Goal: Navigation & Orientation: Find specific page/section

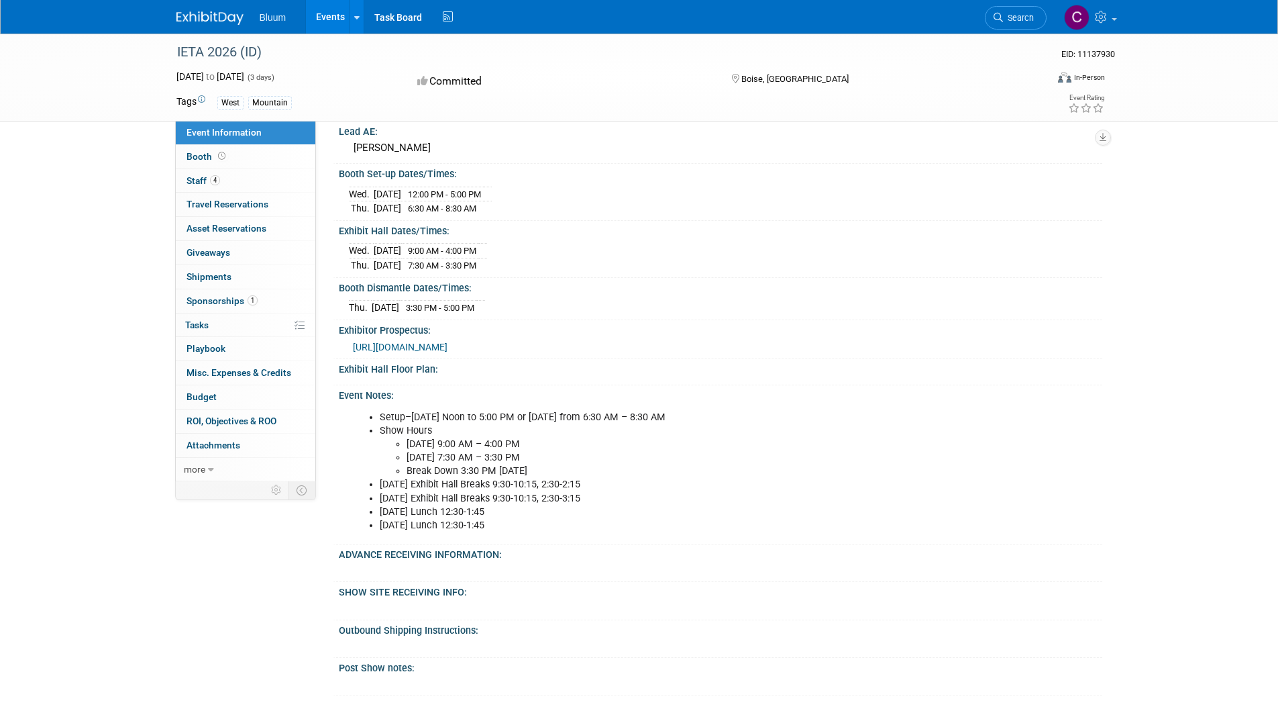
scroll to position [483, 0]
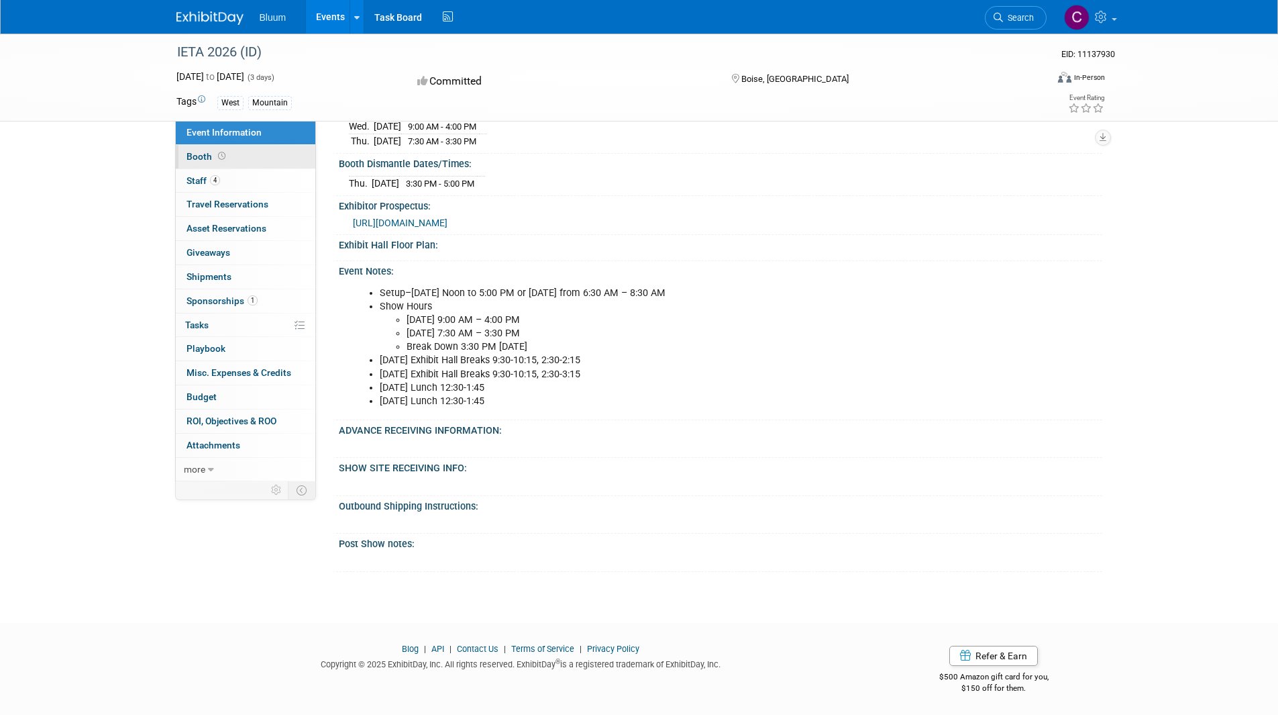
click at [206, 160] on span "Booth" at bounding box center [208, 156] width 42 height 11
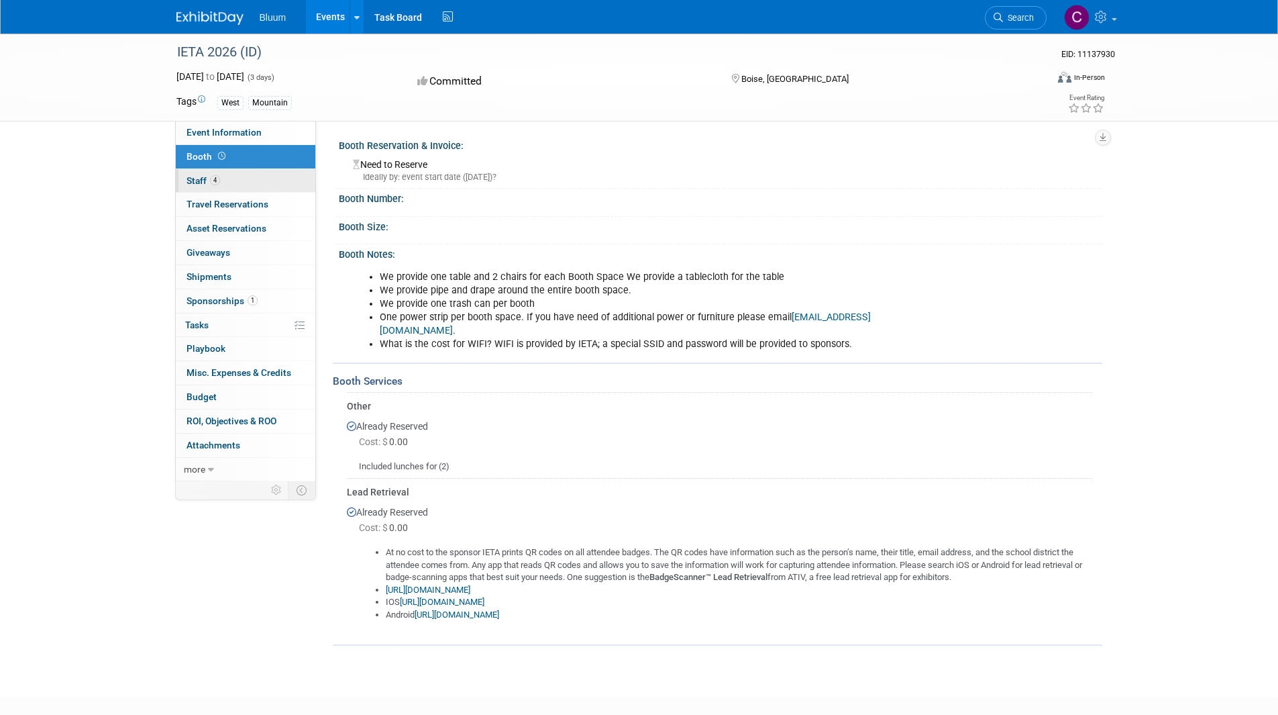
click at [201, 182] on span "Staff 4" at bounding box center [204, 180] width 34 height 11
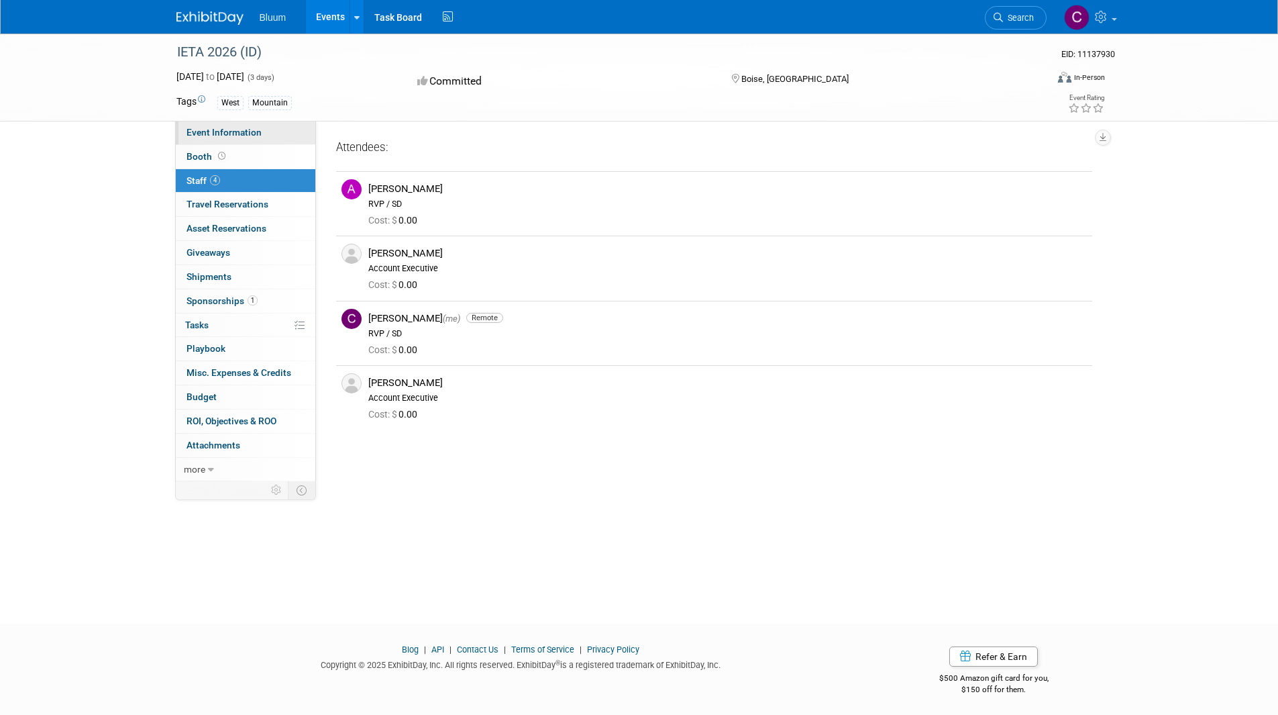
click at [206, 127] on span "Event Information" at bounding box center [224, 132] width 75 height 11
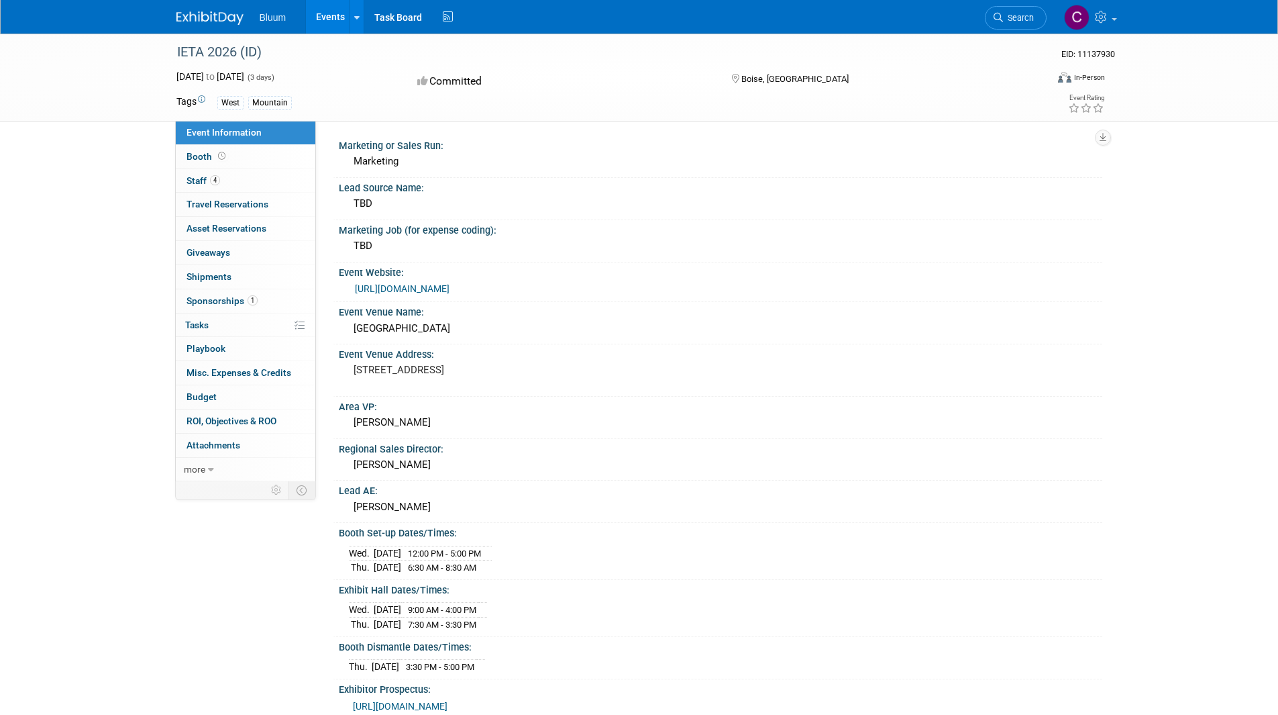
click at [506, 463] on div "Chantelle Martinez" at bounding box center [720, 464] width 743 height 21
click at [245, 186] on link "4 Staff 4" at bounding box center [246, 180] width 140 height 23
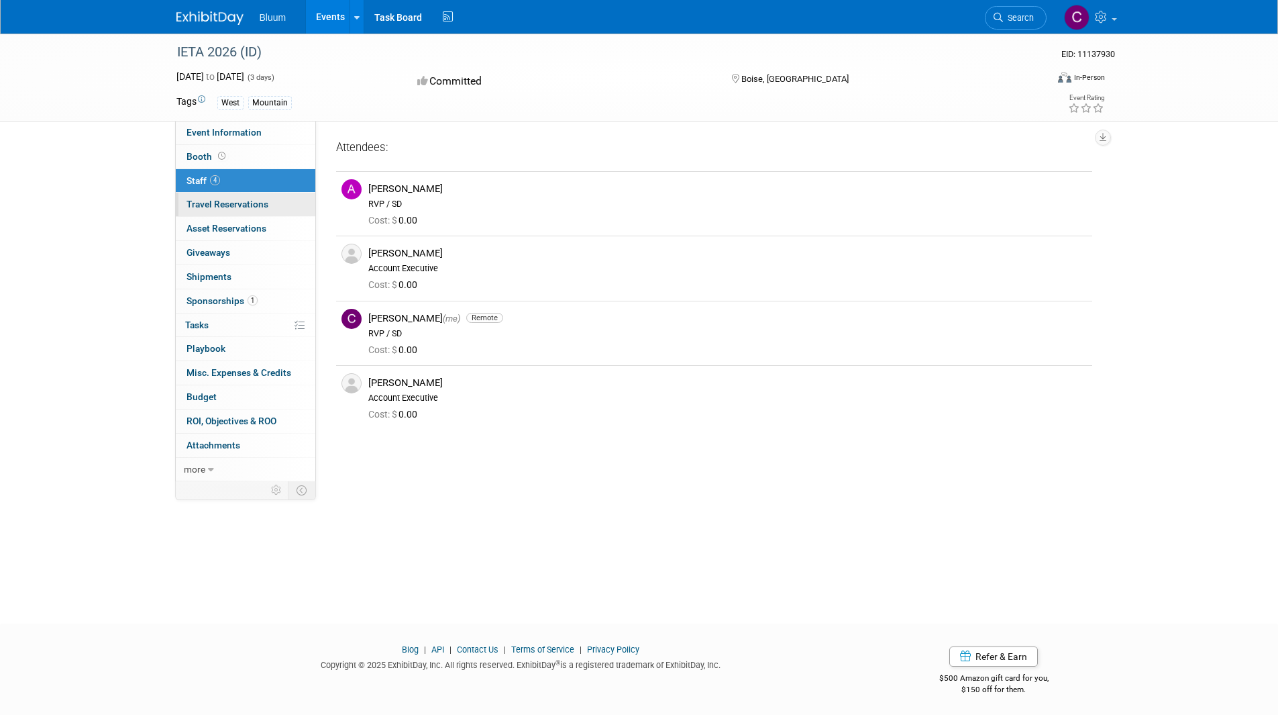
click at [229, 202] on span "Travel Reservations 0" at bounding box center [228, 204] width 82 height 11
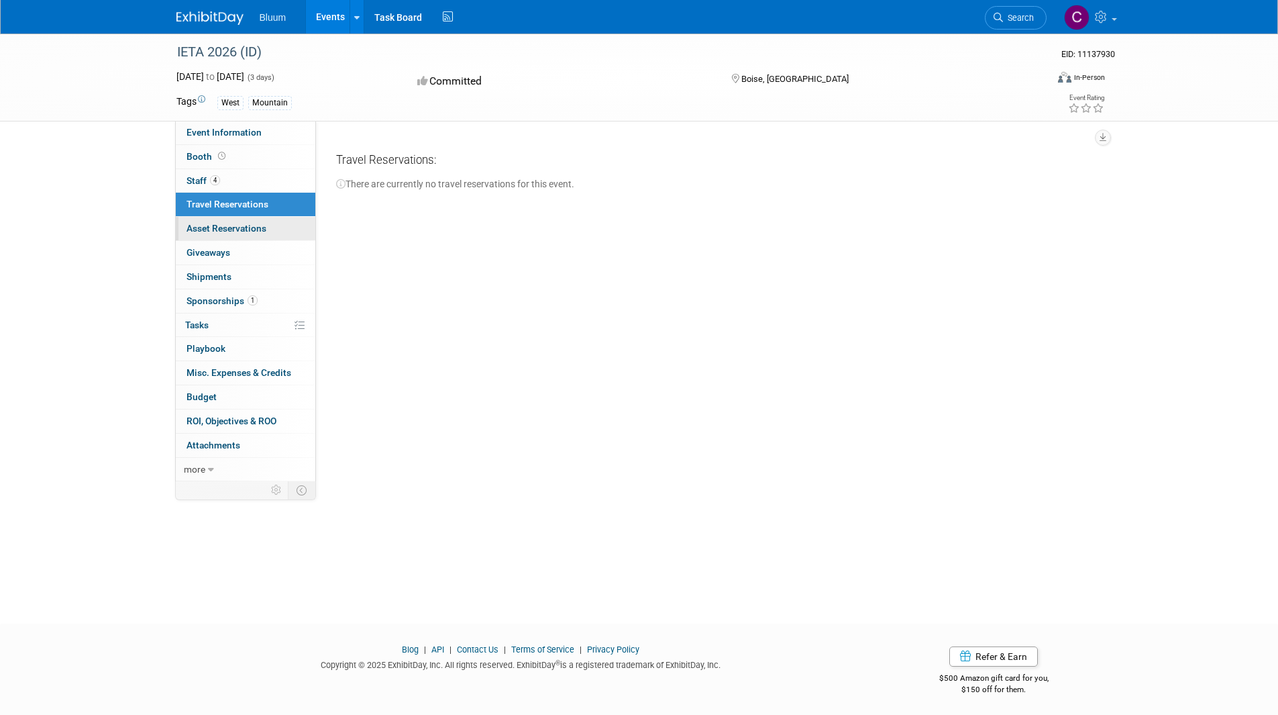
click at [244, 225] on span "Asset Reservations 0" at bounding box center [227, 228] width 80 height 11
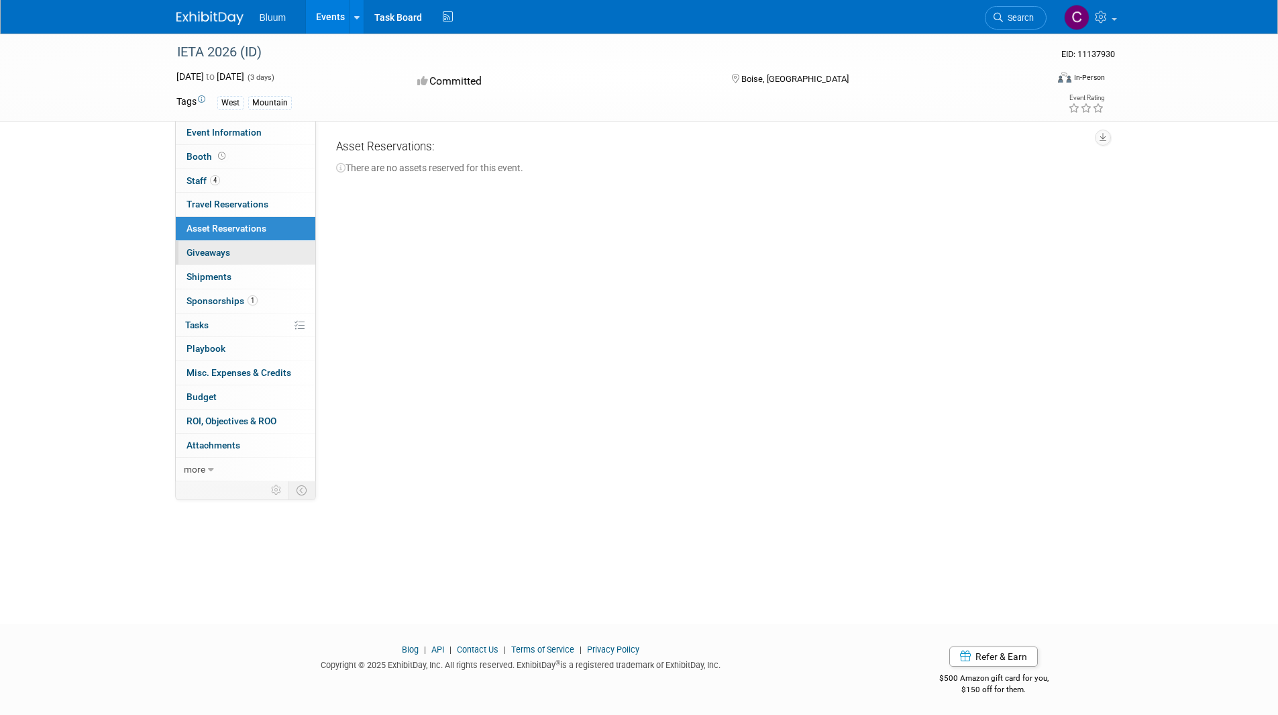
click at [241, 246] on link "0 Giveaways 0" at bounding box center [246, 252] width 140 height 23
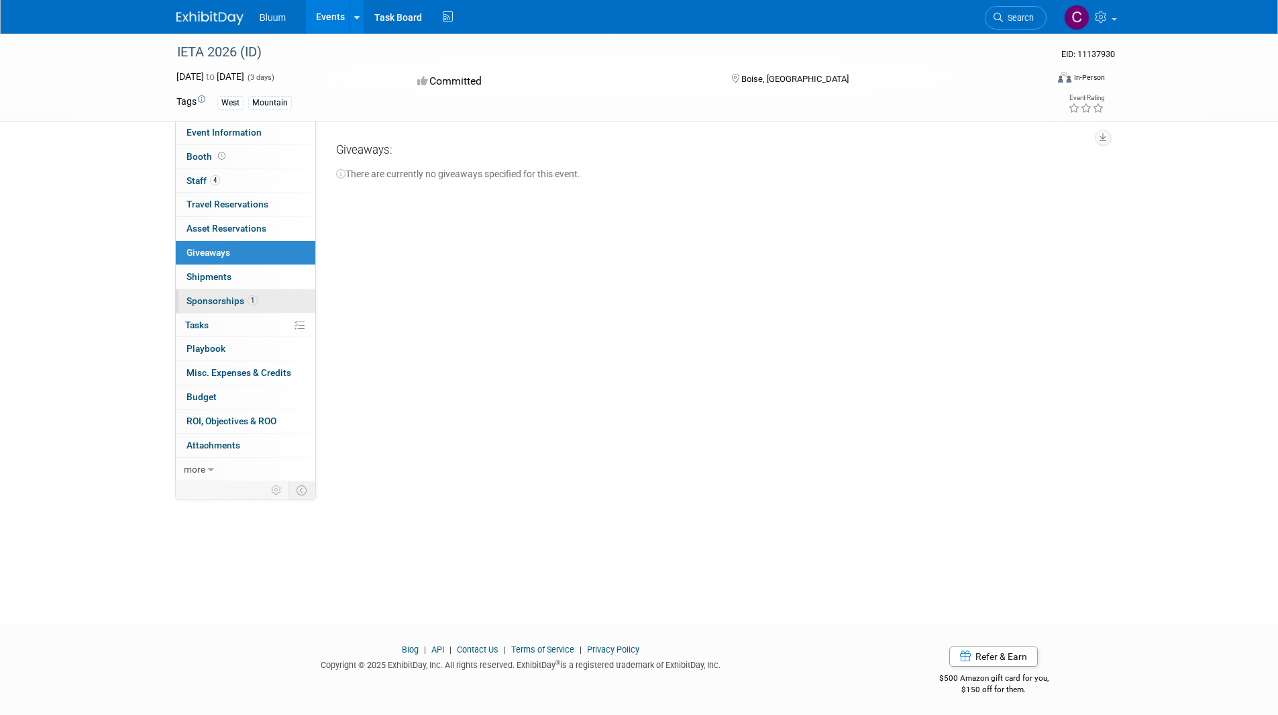
click at [260, 304] on link "1 Sponsorships 1" at bounding box center [246, 300] width 140 height 23
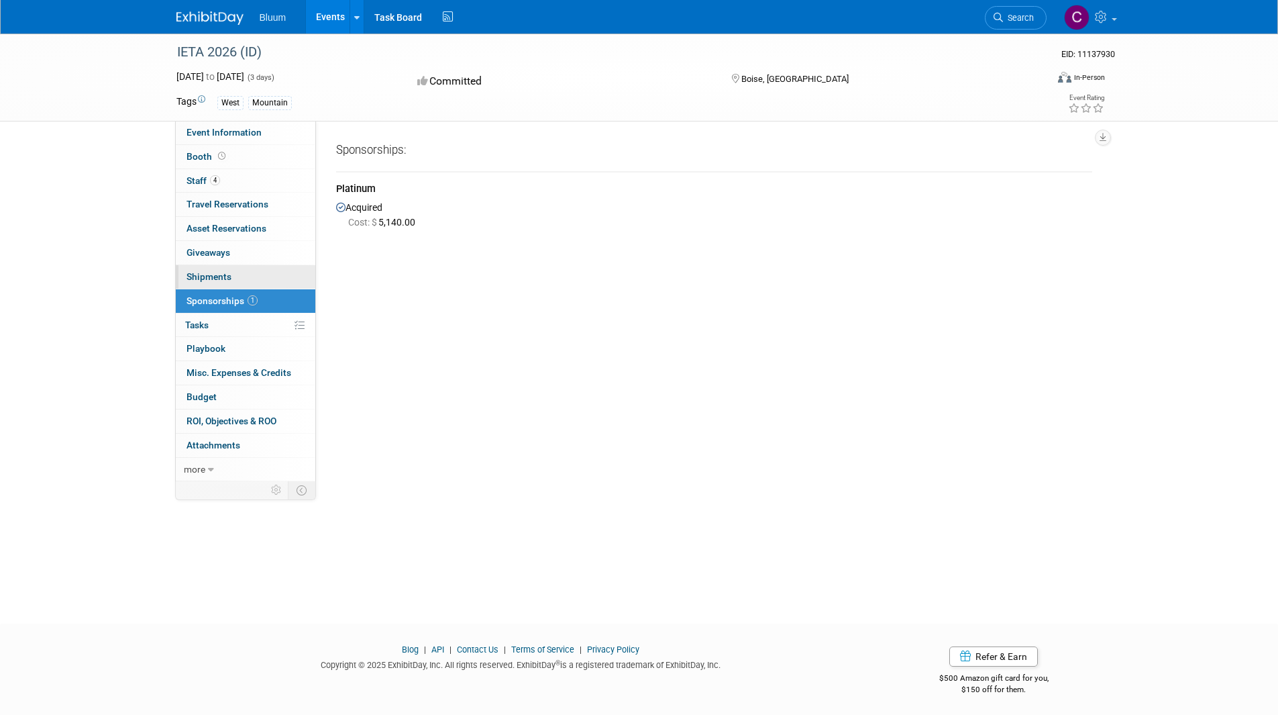
click at [270, 271] on link "0 Shipments 0" at bounding box center [246, 276] width 140 height 23
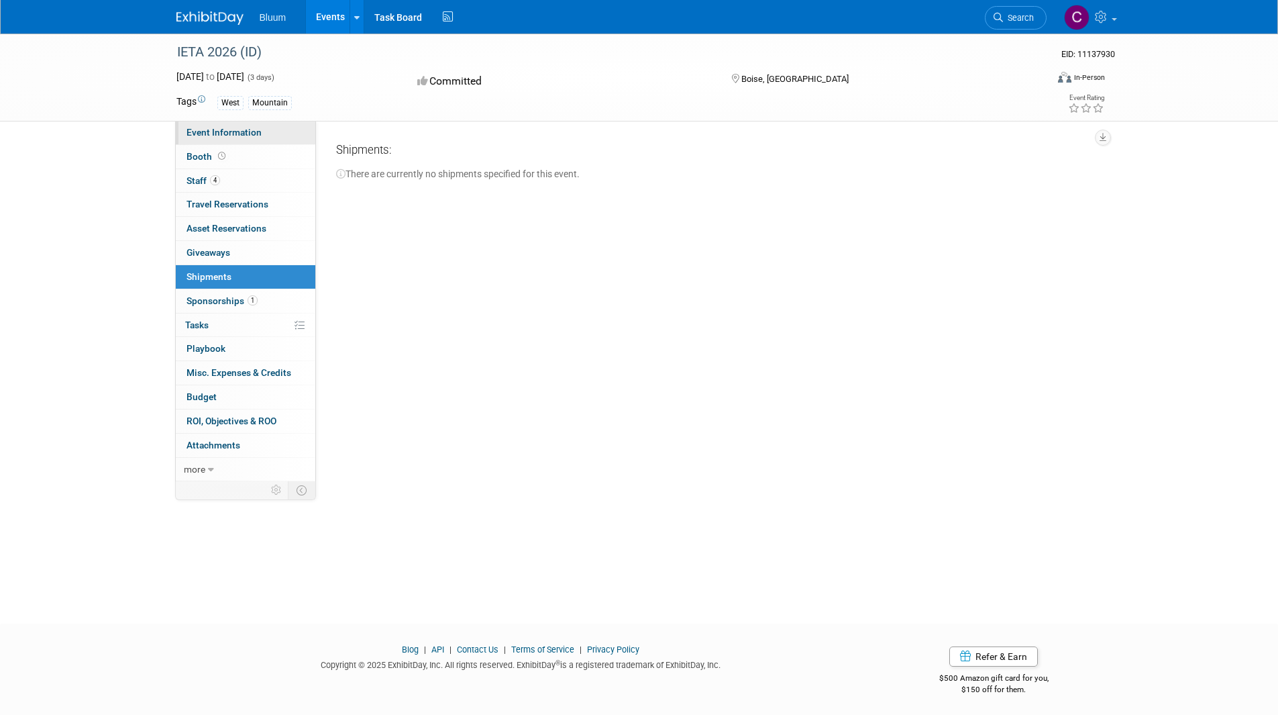
click at [231, 140] on link "Event Information" at bounding box center [246, 132] width 140 height 23
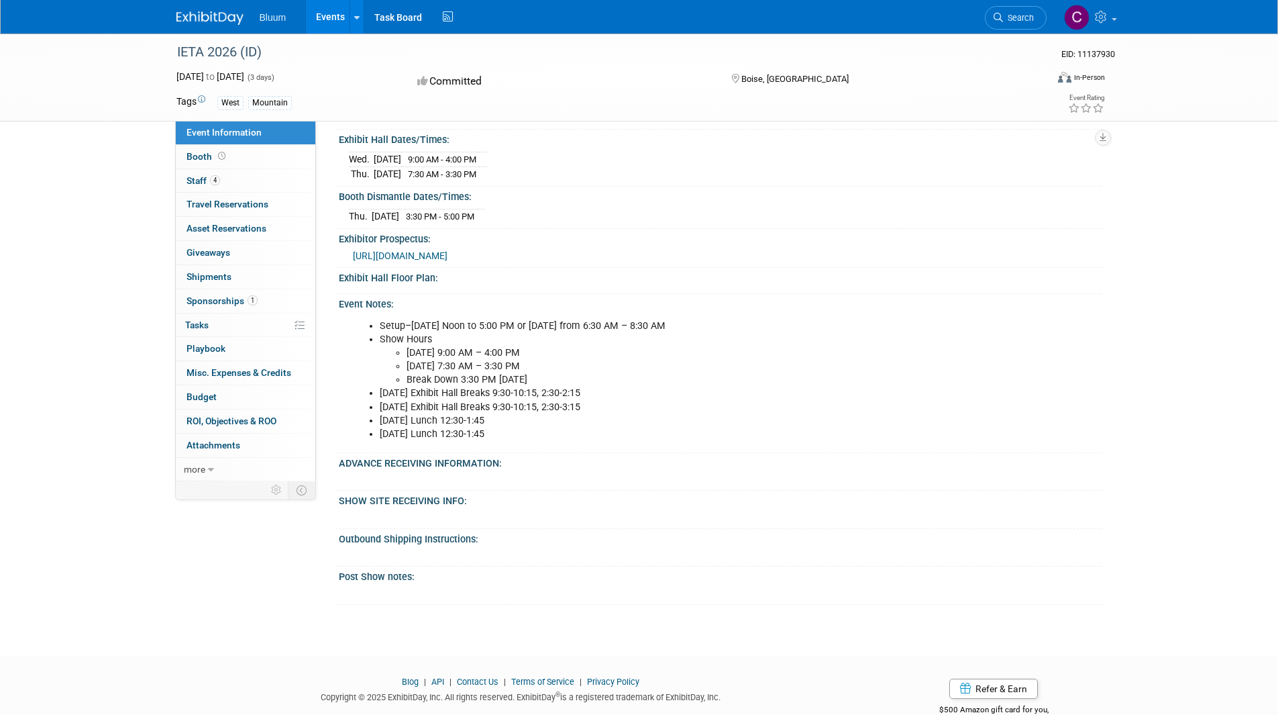
scroll to position [470, 0]
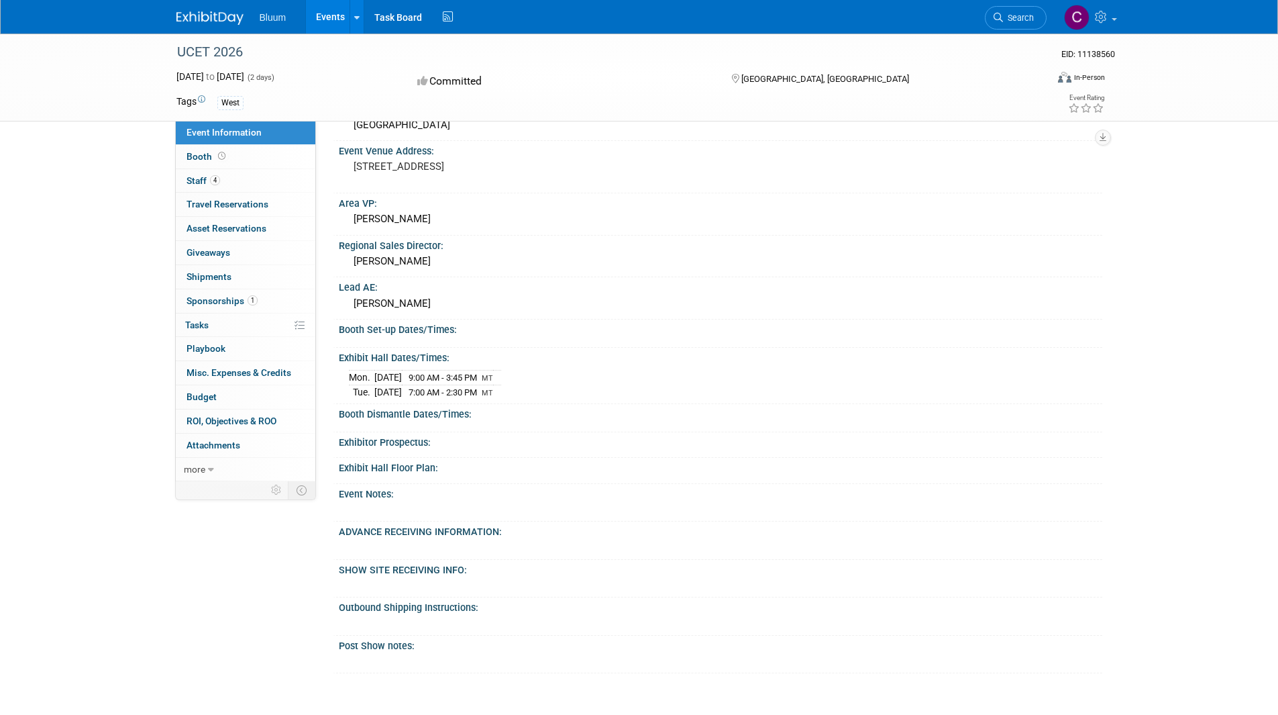
scroll to position [306, 0]
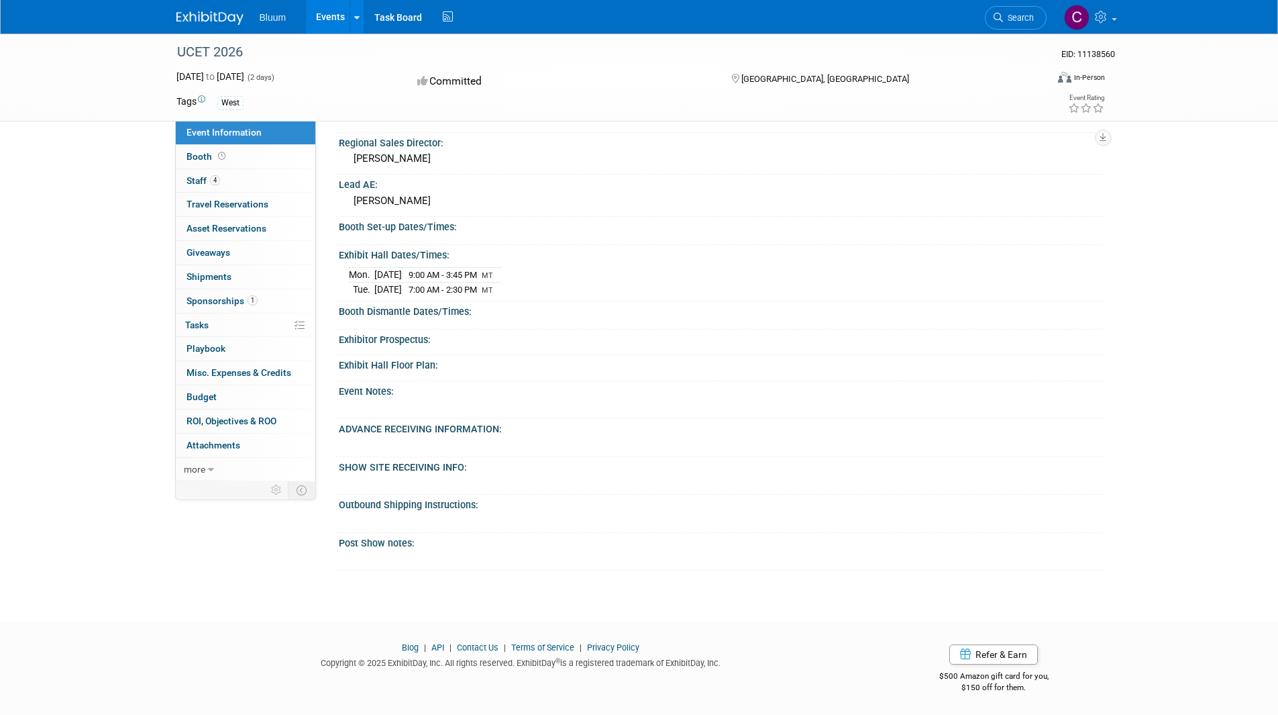
click at [260, 20] on span "Bluum" at bounding box center [273, 17] width 27 height 11
click at [277, 9] on li "Bluum" at bounding box center [283, 12] width 46 height 19
click at [201, 17] on img at bounding box center [209, 17] width 67 height 13
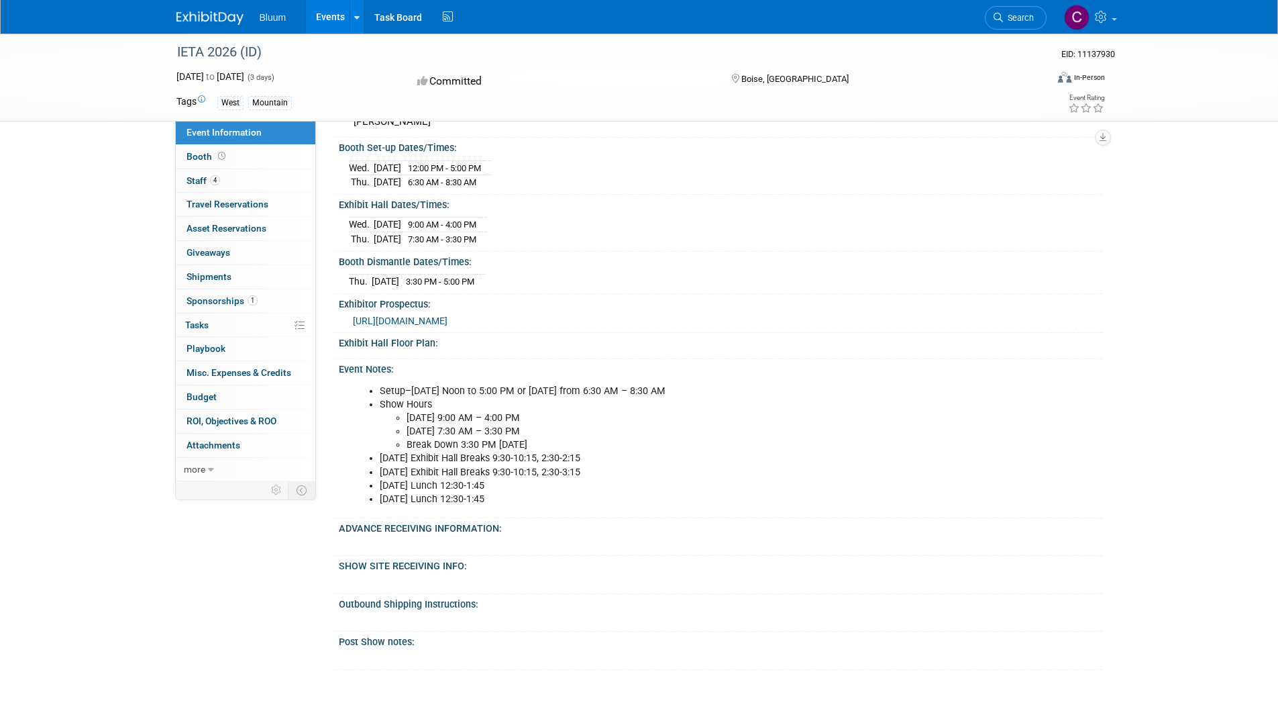
scroll to position [403, 0]
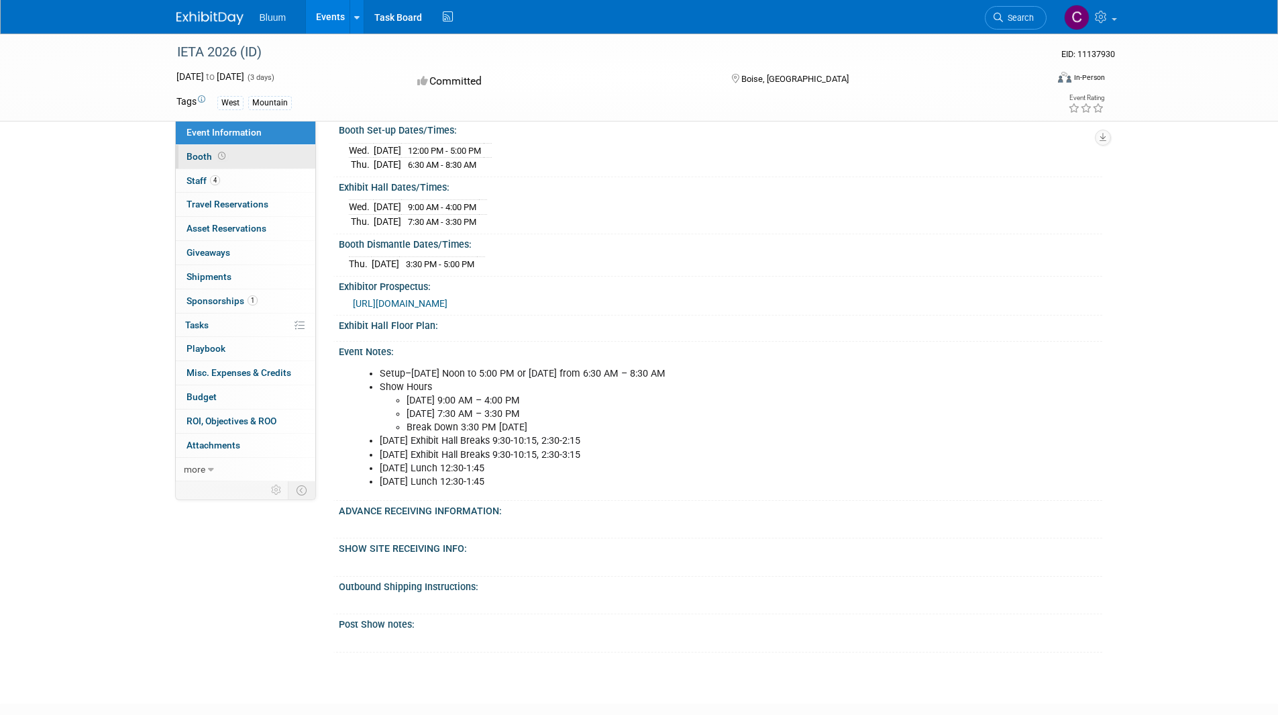
click at [193, 156] on span "Booth" at bounding box center [208, 156] width 42 height 11
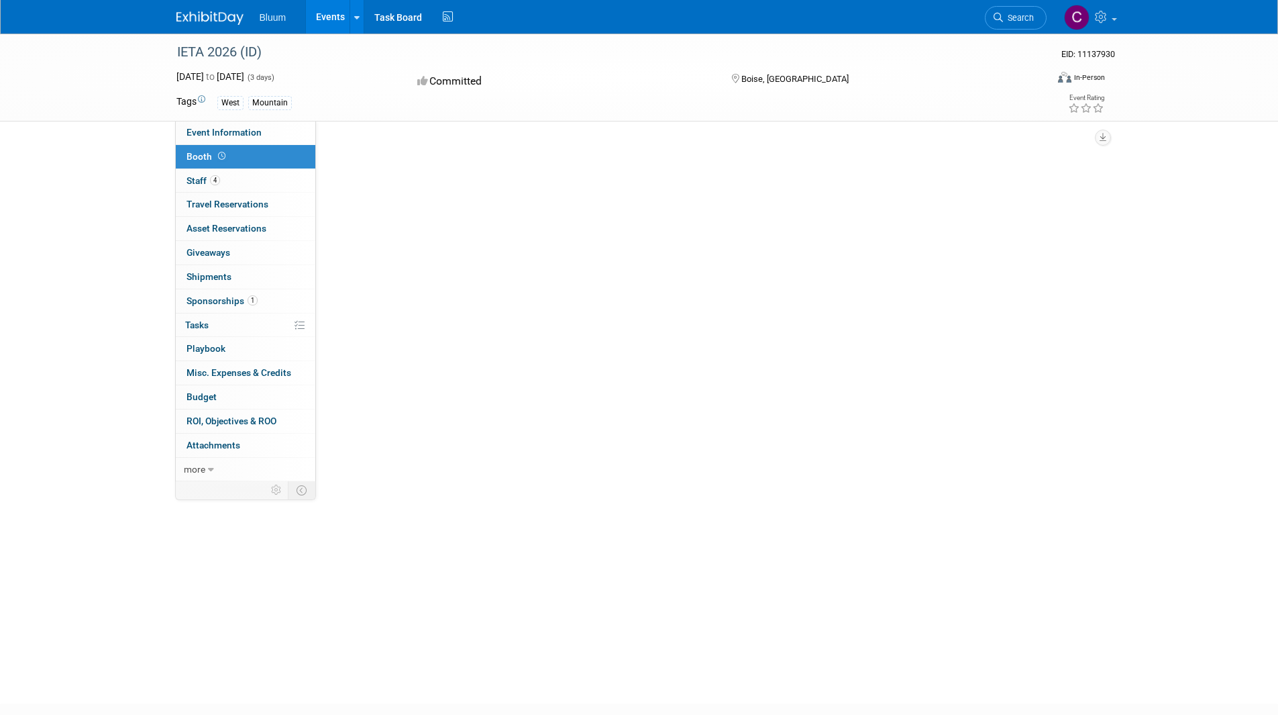
scroll to position [0, 0]
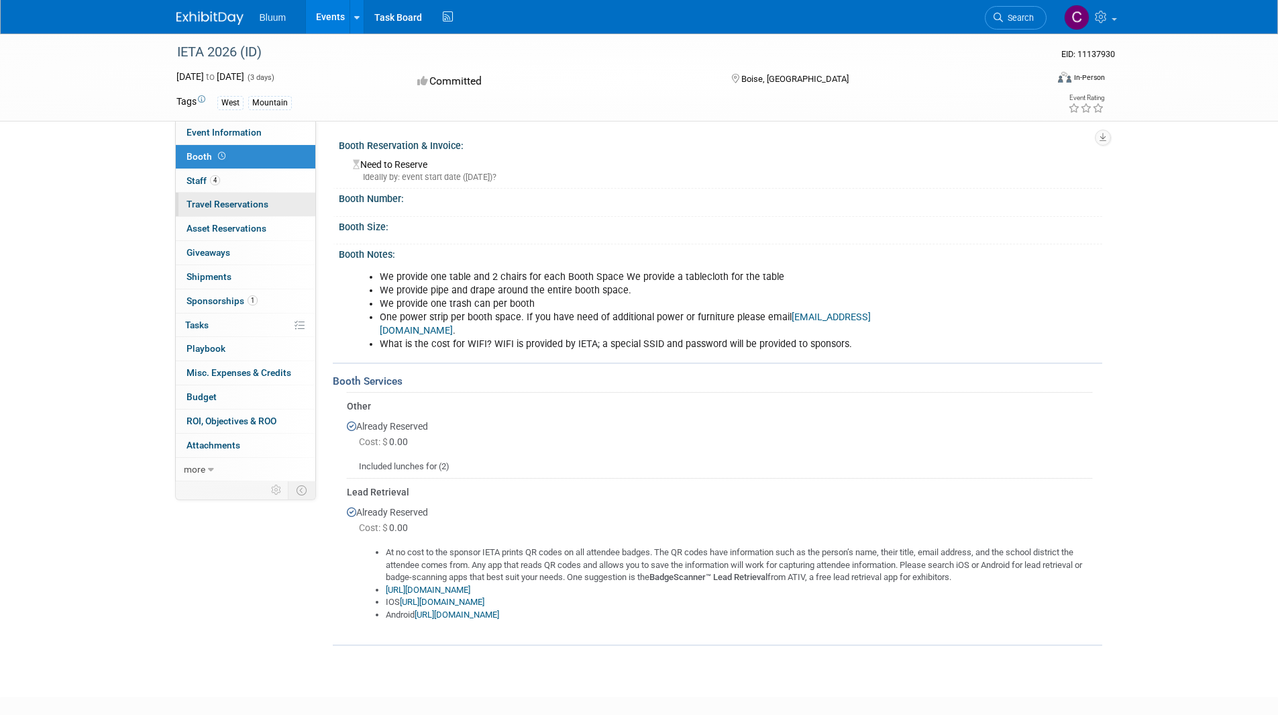
click at [212, 201] on span "Travel Reservations 0" at bounding box center [228, 204] width 82 height 11
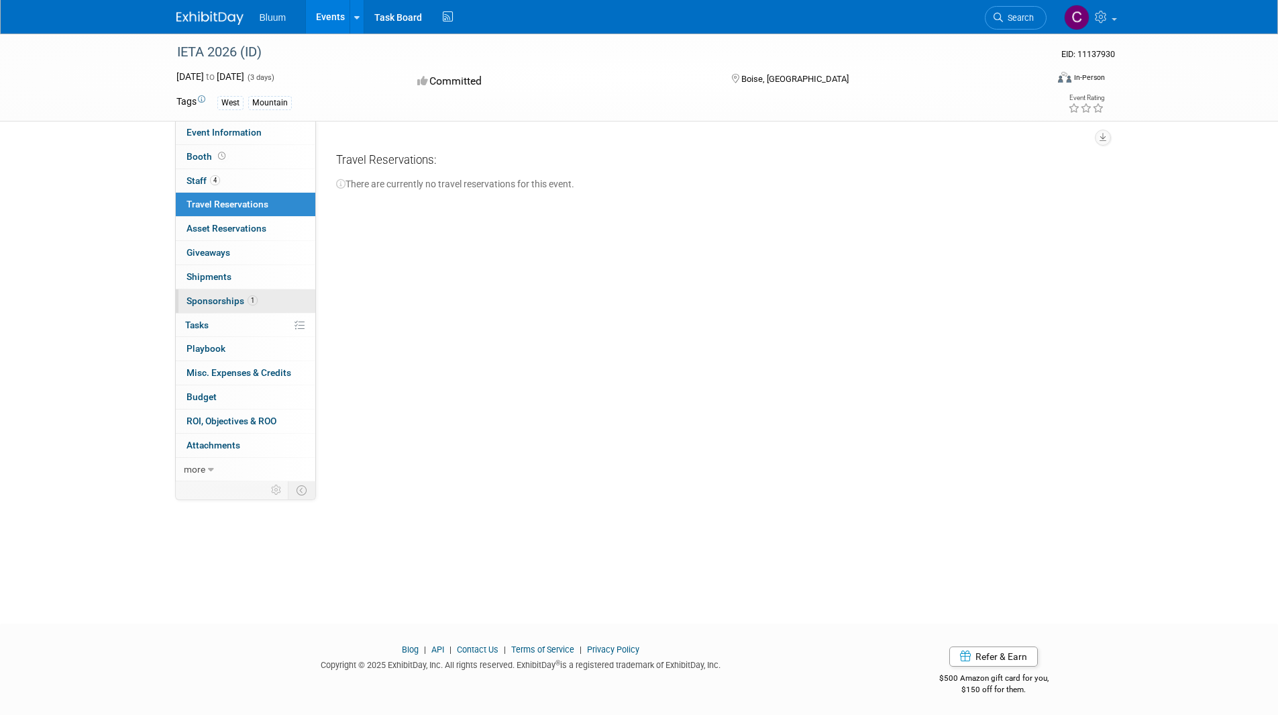
click at [222, 297] on span "Sponsorships 1" at bounding box center [222, 300] width 71 height 11
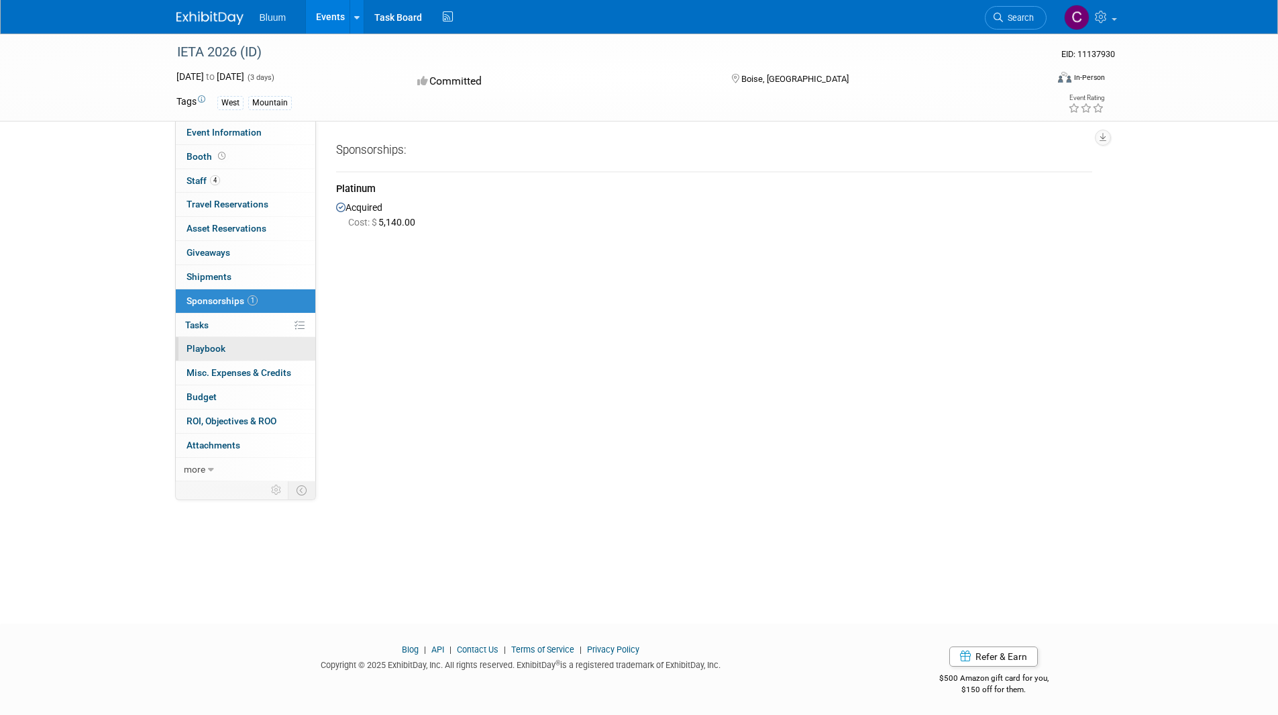
click at [215, 356] on link "0 Playbook 0" at bounding box center [246, 348] width 140 height 23
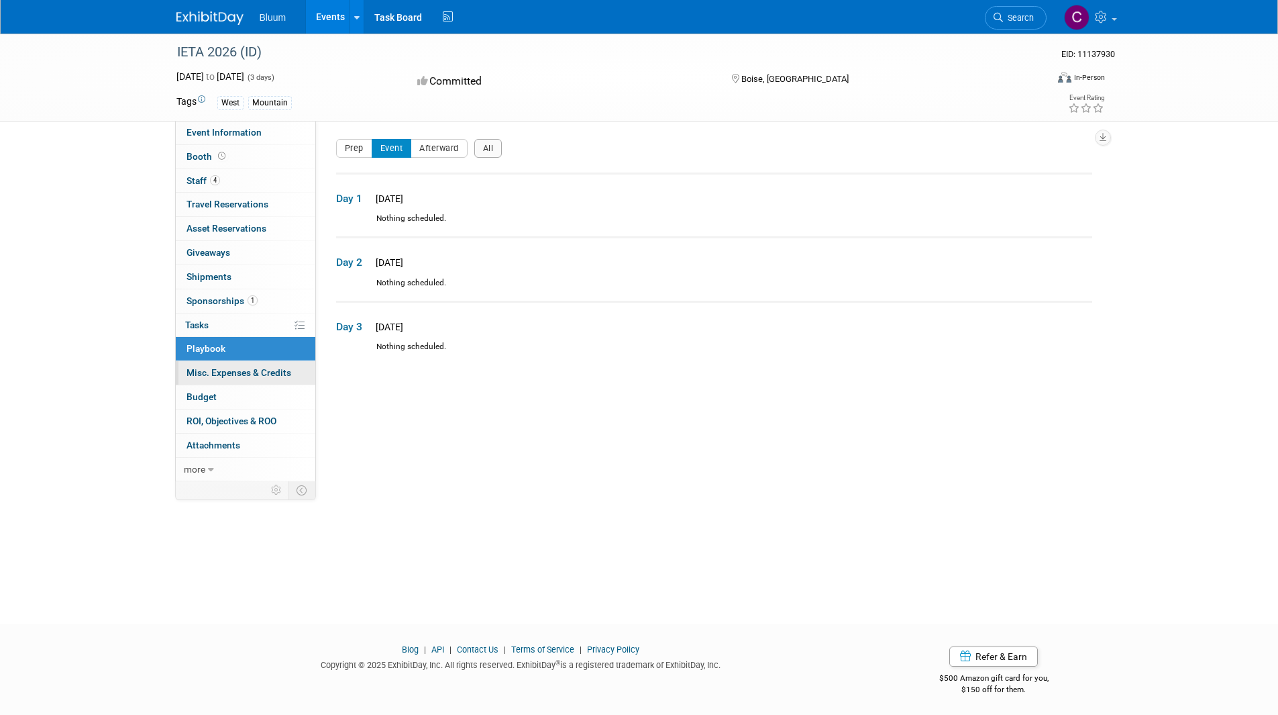
click at [221, 375] on span "Misc. Expenses & Credits 0" at bounding box center [239, 372] width 105 height 11
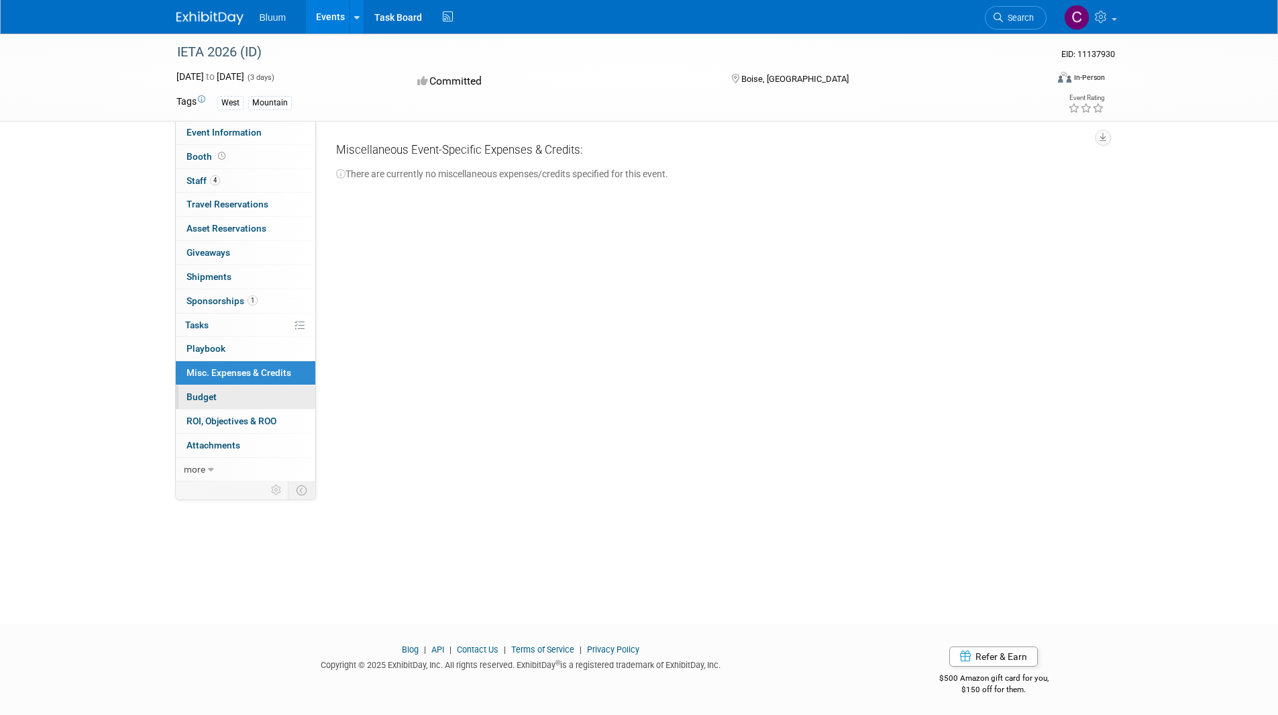
click at [219, 392] on link "Budget" at bounding box center [246, 396] width 140 height 23
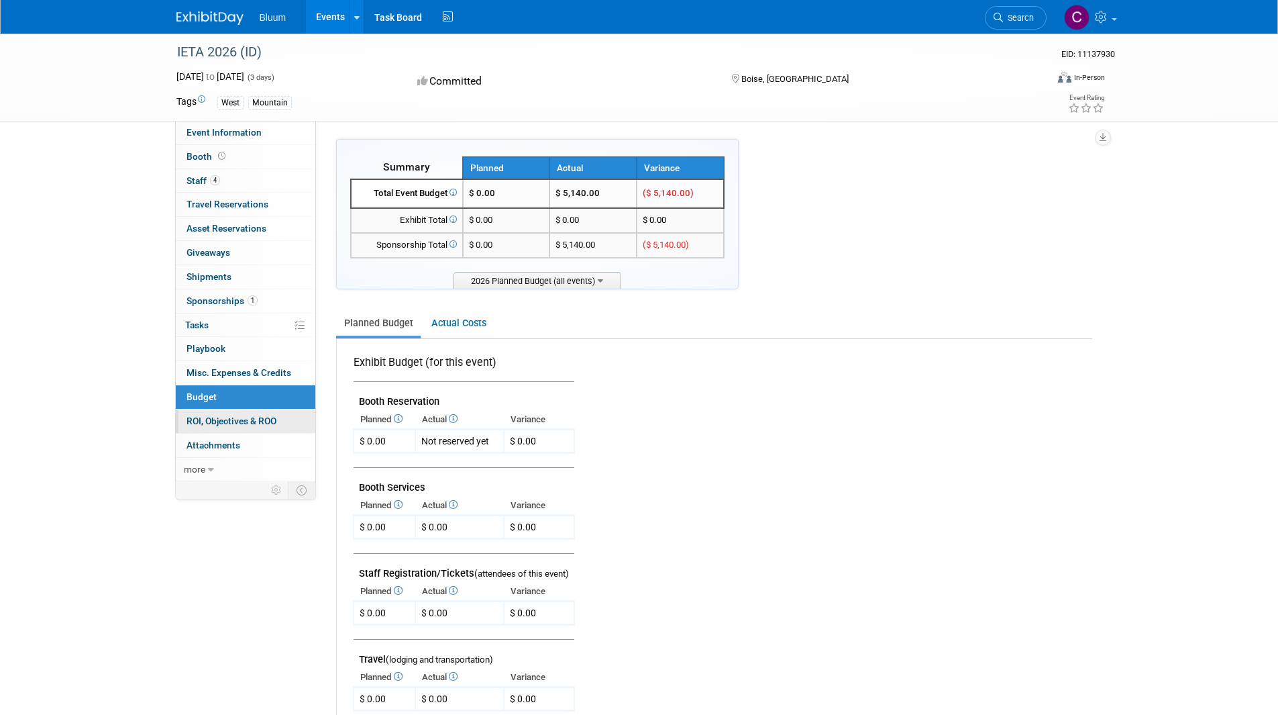
click at [227, 421] on span "ROI, Objectives & ROO 0" at bounding box center [232, 420] width 90 height 11
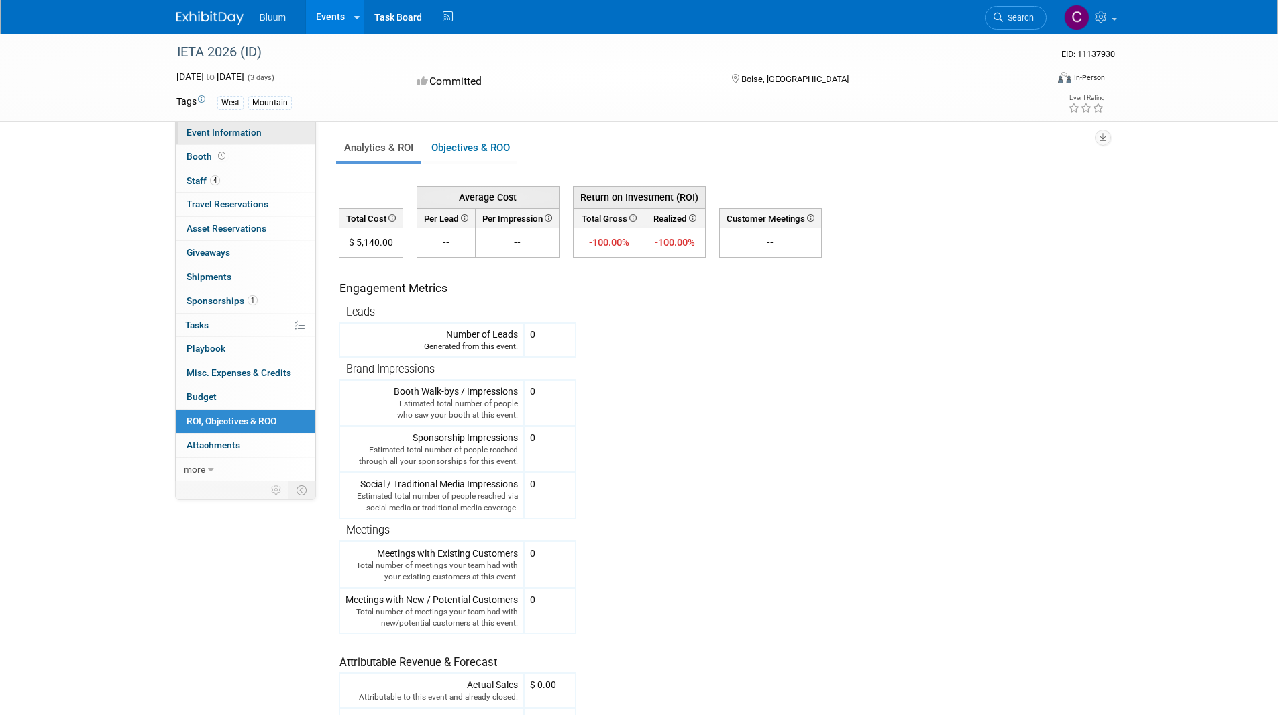
click at [208, 134] on span "Event Information" at bounding box center [224, 132] width 75 height 11
